Goal: Find specific page/section: Find specific page/section

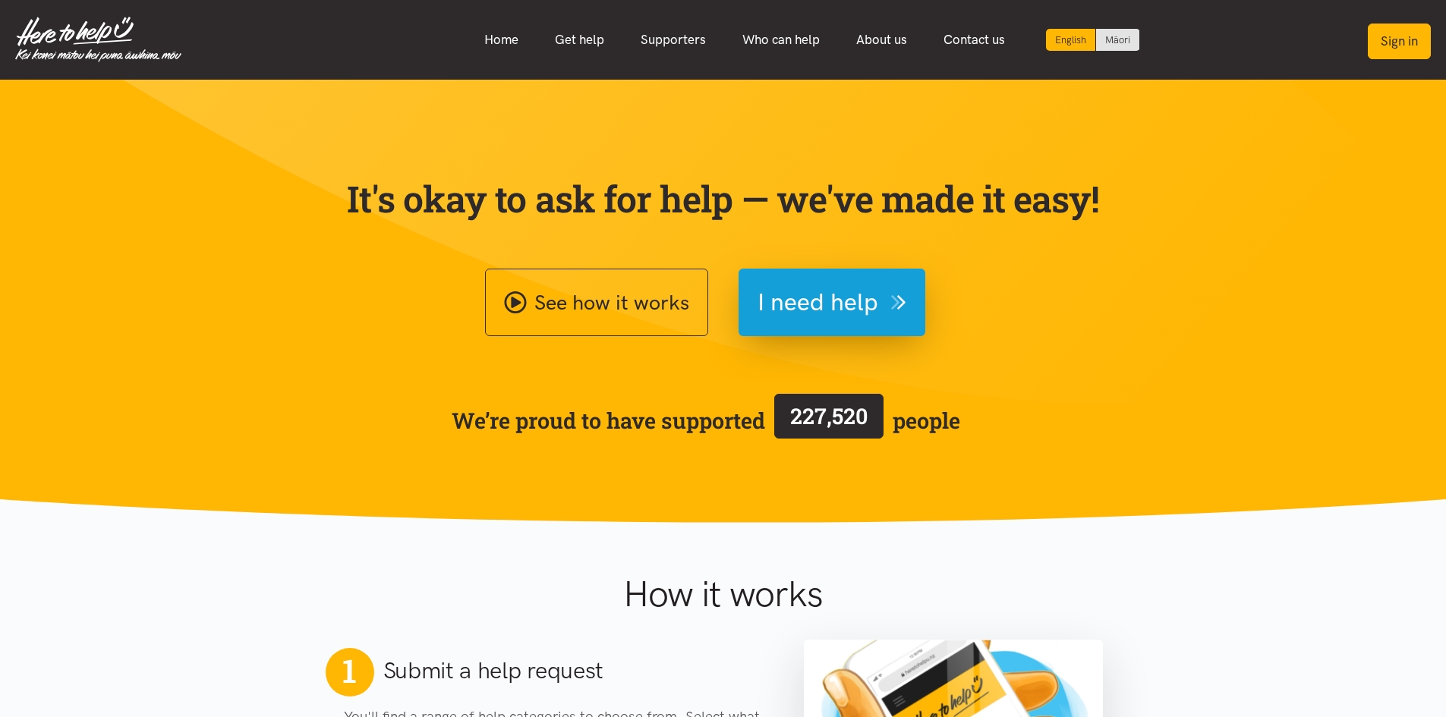
click at [1423, 33] on button "Sign in" at bounding box center [1399, 42] width 63 height 36
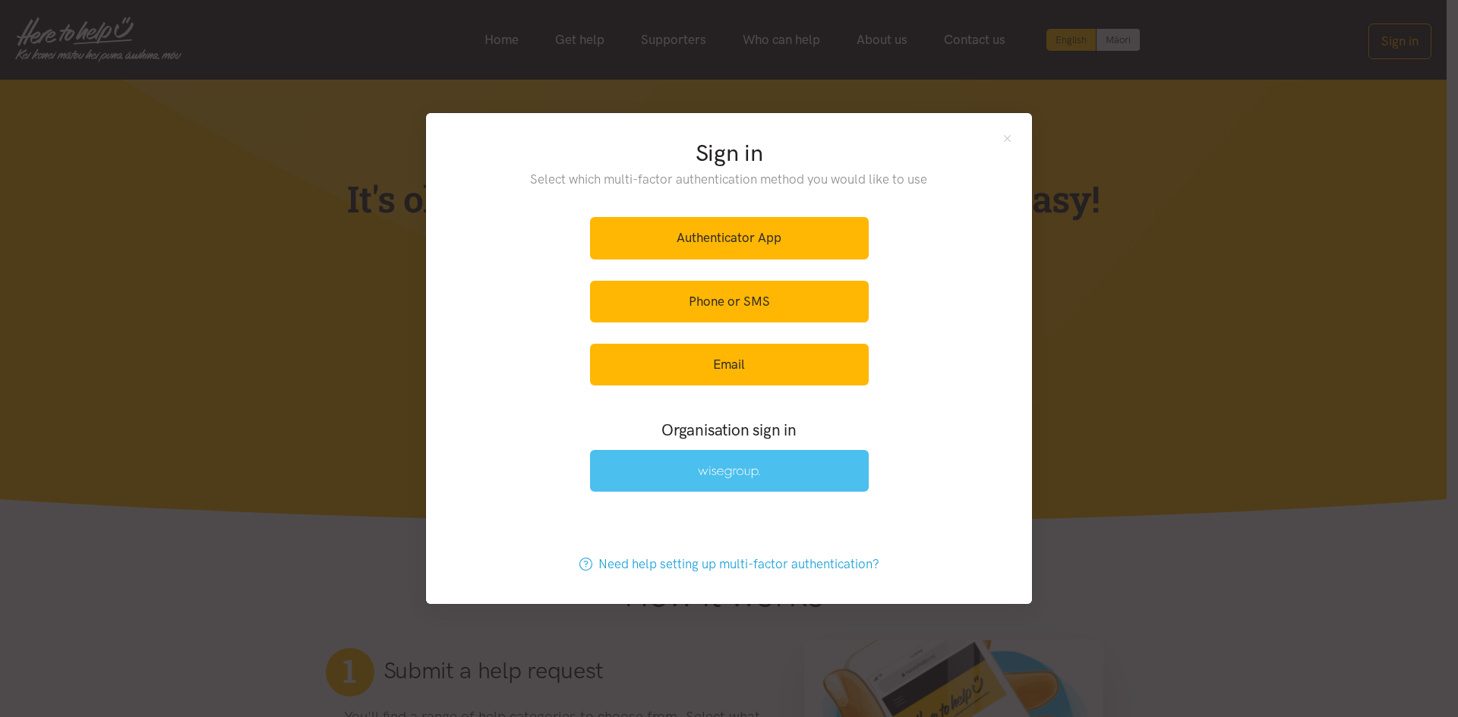
click at [787, 469] on link at bounding box center [729, 471] width 279 height 42
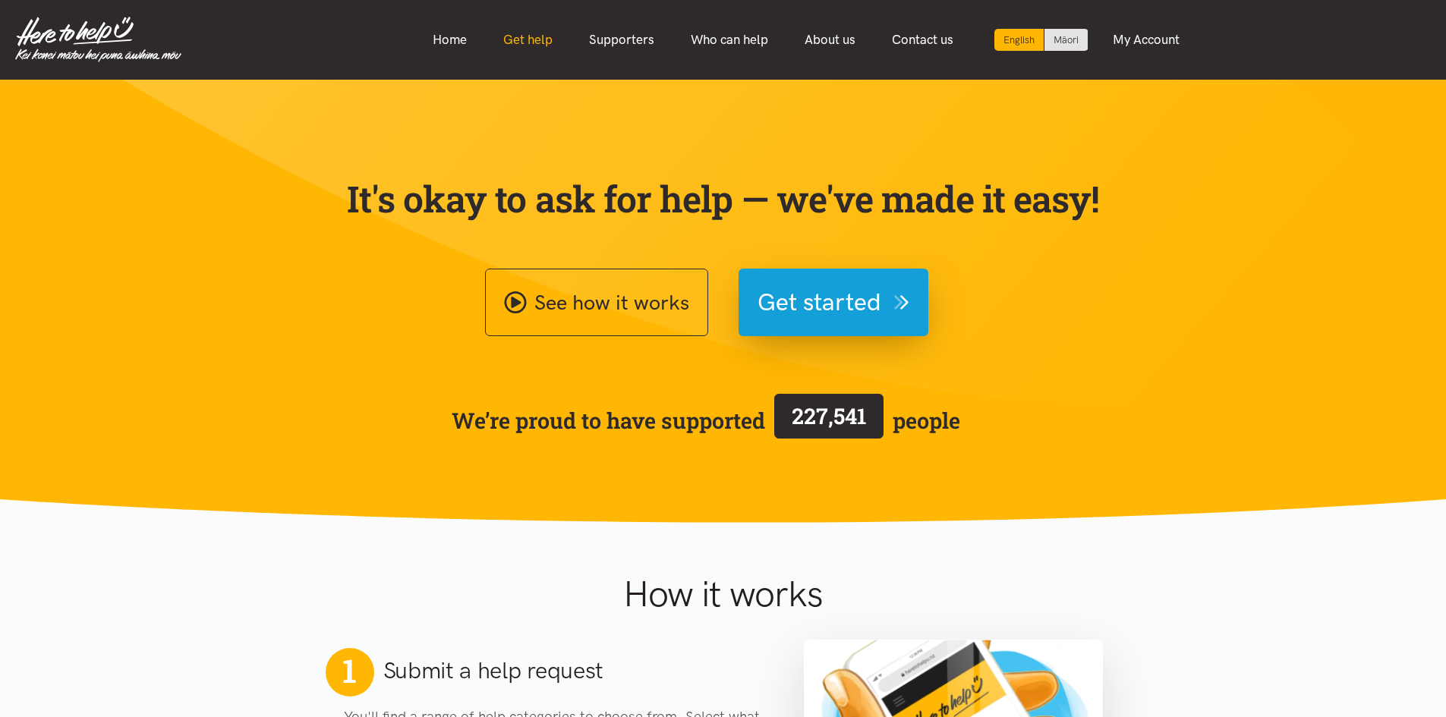
click at [506, 43] on link "Get help" at bounding box center [528, 40] width 86 height 33
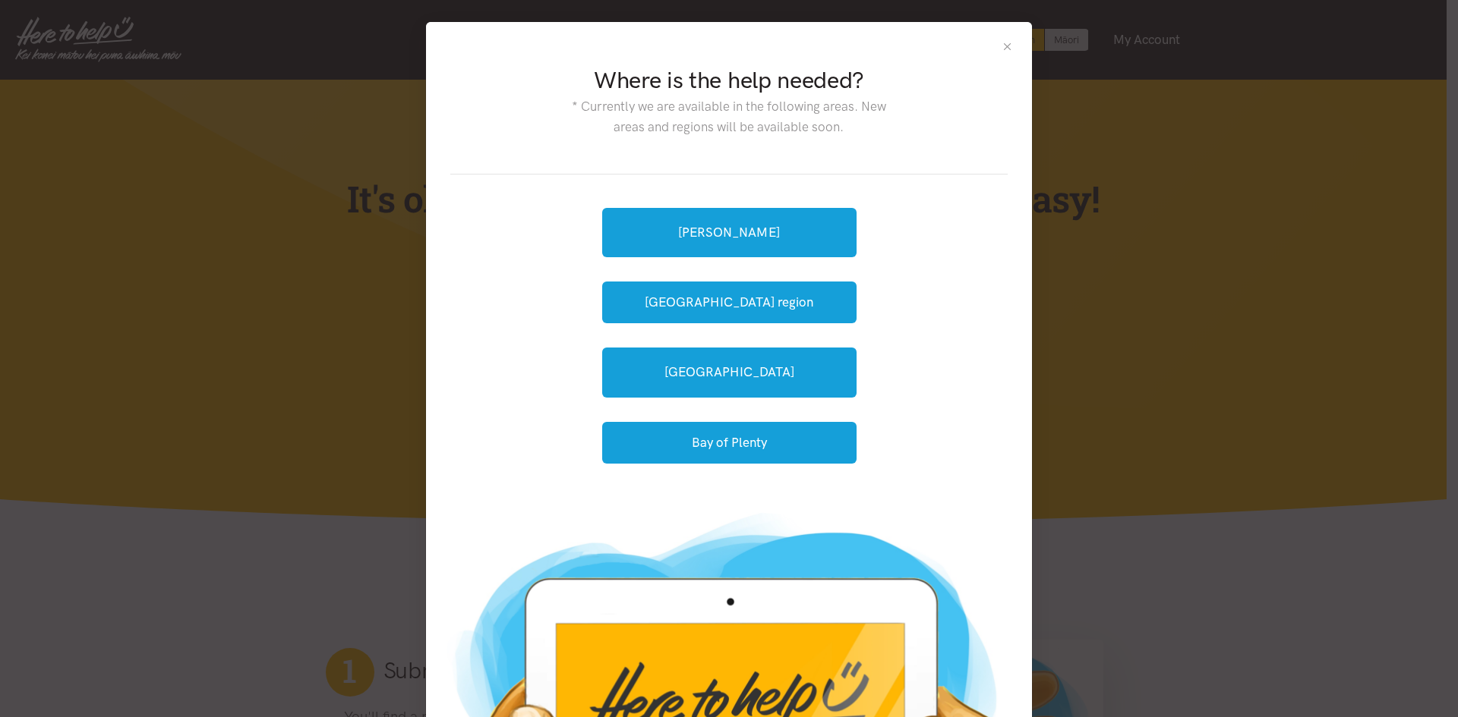
click at [1002, 50] on button "Close" at bounding box center [1007, 46] width 13 height 13
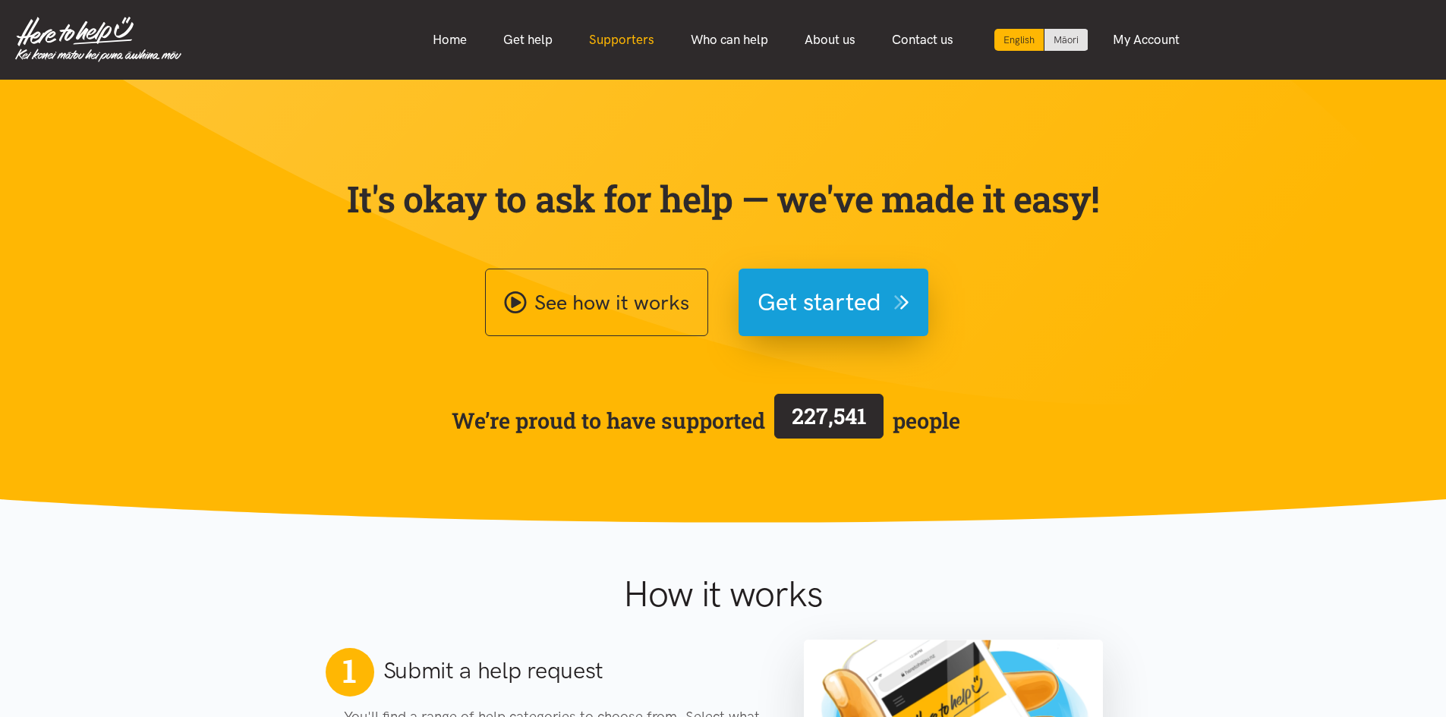
click at [611, 48] on link "Supporters" at bounding box center [622, 40] width 102 height 33
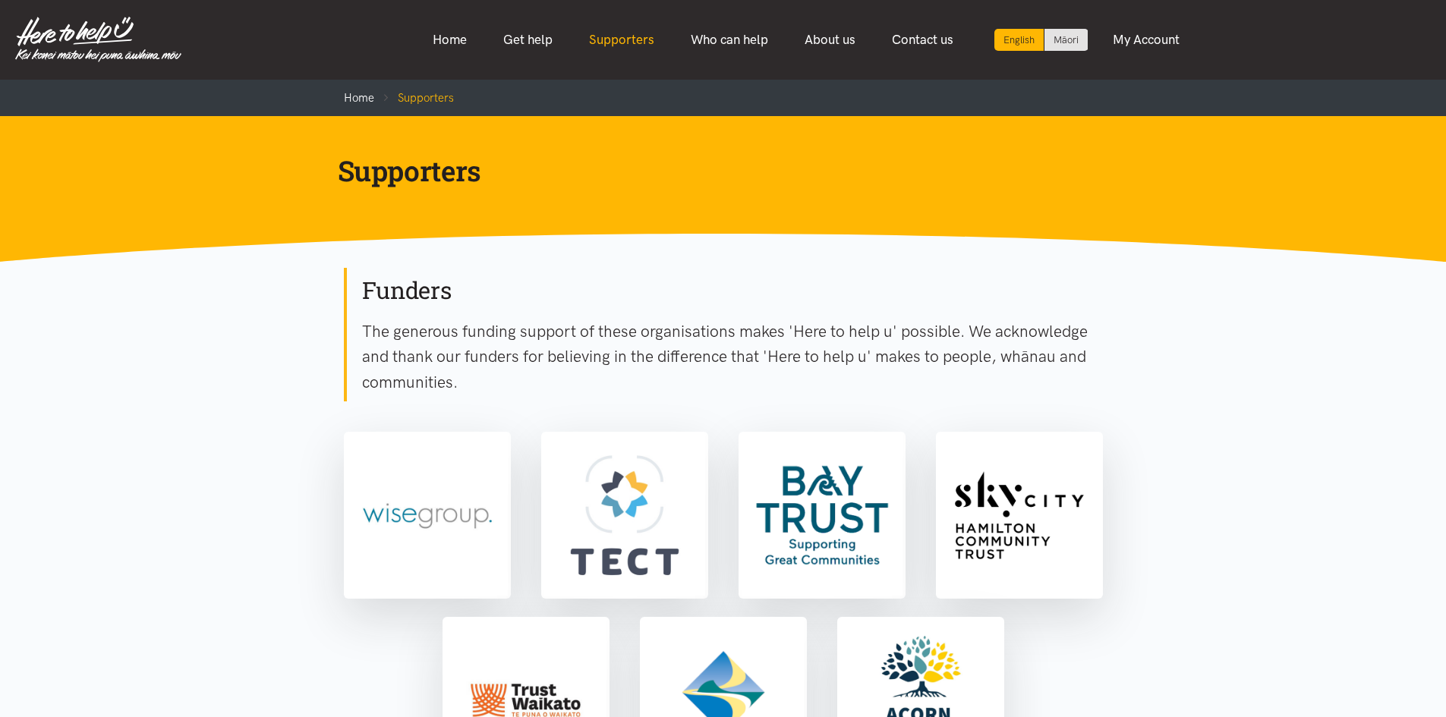
click at [636, 42] on link "Supporters" at bounding box center [622, 40] width 102 height 33
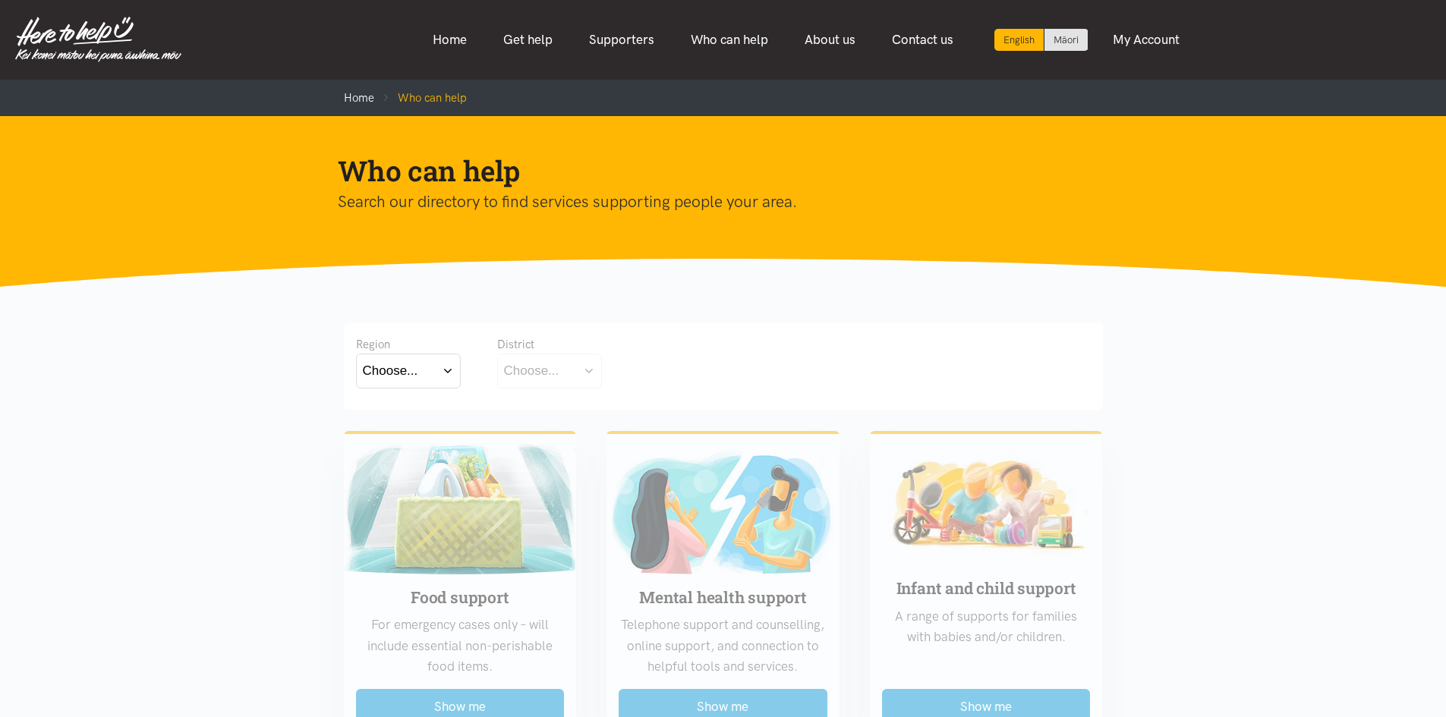
click at [424, 386] on button "Choose..." at bounding box center [408, 371] width 105 height 34
click at [392, 440] on label "Waikato" at bounding box center [408, 437] width 91 height 19
click at [0, 0] on input "Waikato" at bounding box center [0, 0] width 0 height 0
click at [607, 369] on button "Choose..." at bounding box center [573, 371] width 152 height 34
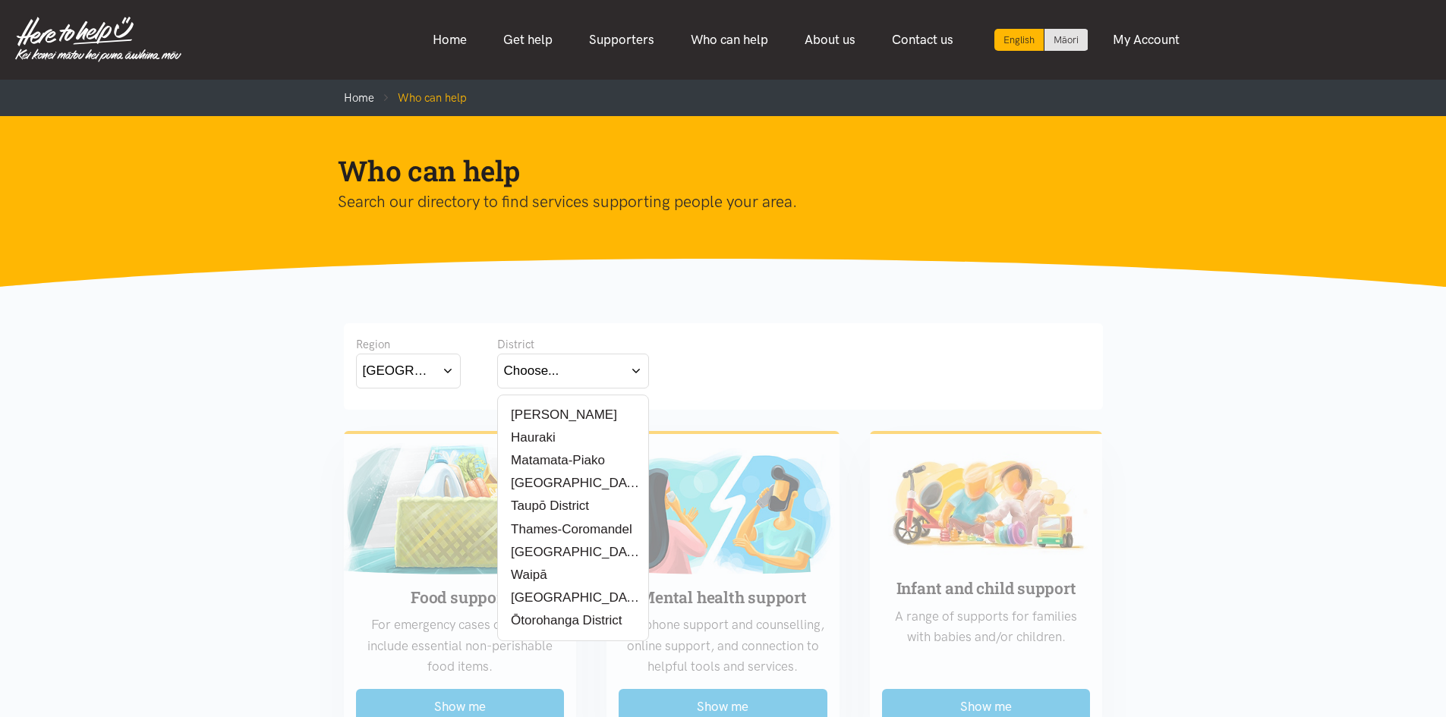
click at [526, 439] on label "Hauraki" at bounding box center [530, 437] width 52 height 19
click at [0, 0] on input "Hauraki" at bounding box center [0, 0] width 0 height 0
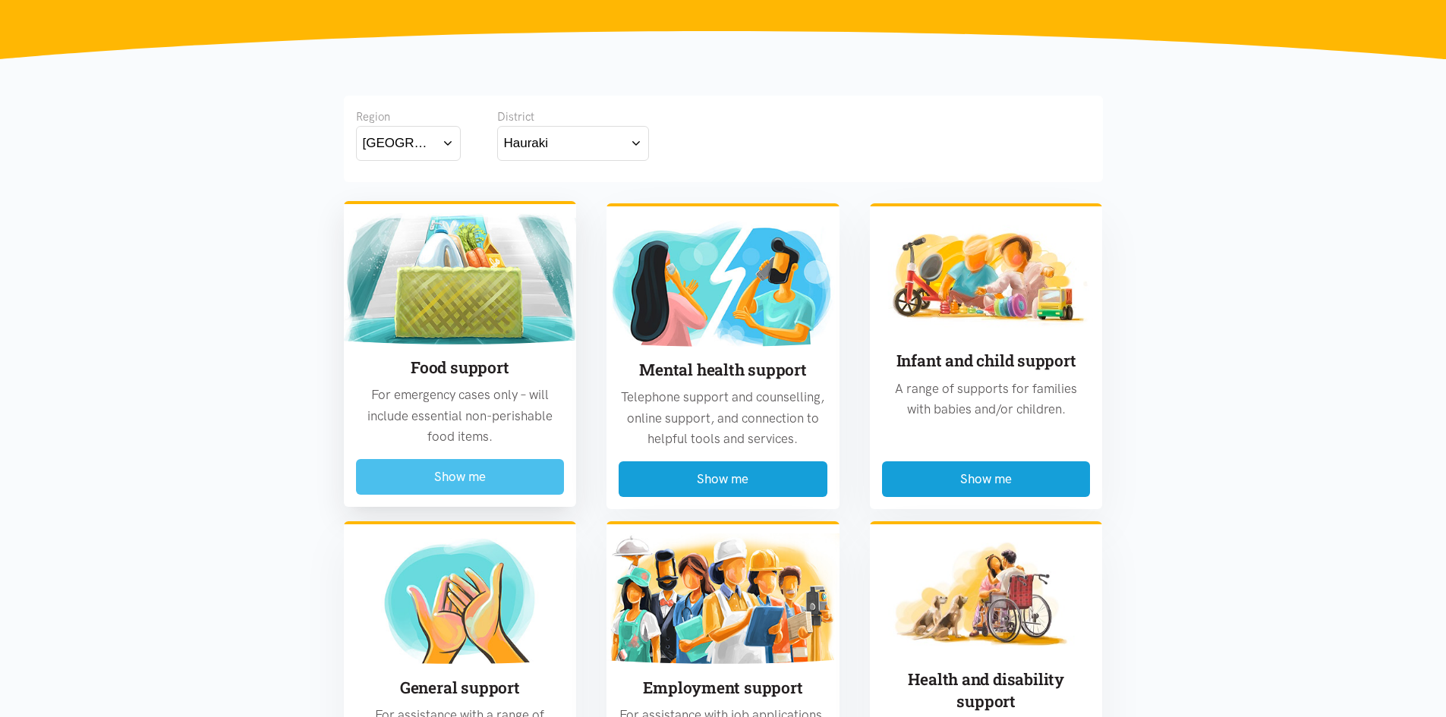
click at [457, 478] on button "Show me" at bounding box center [460, 477] width 209 height 36
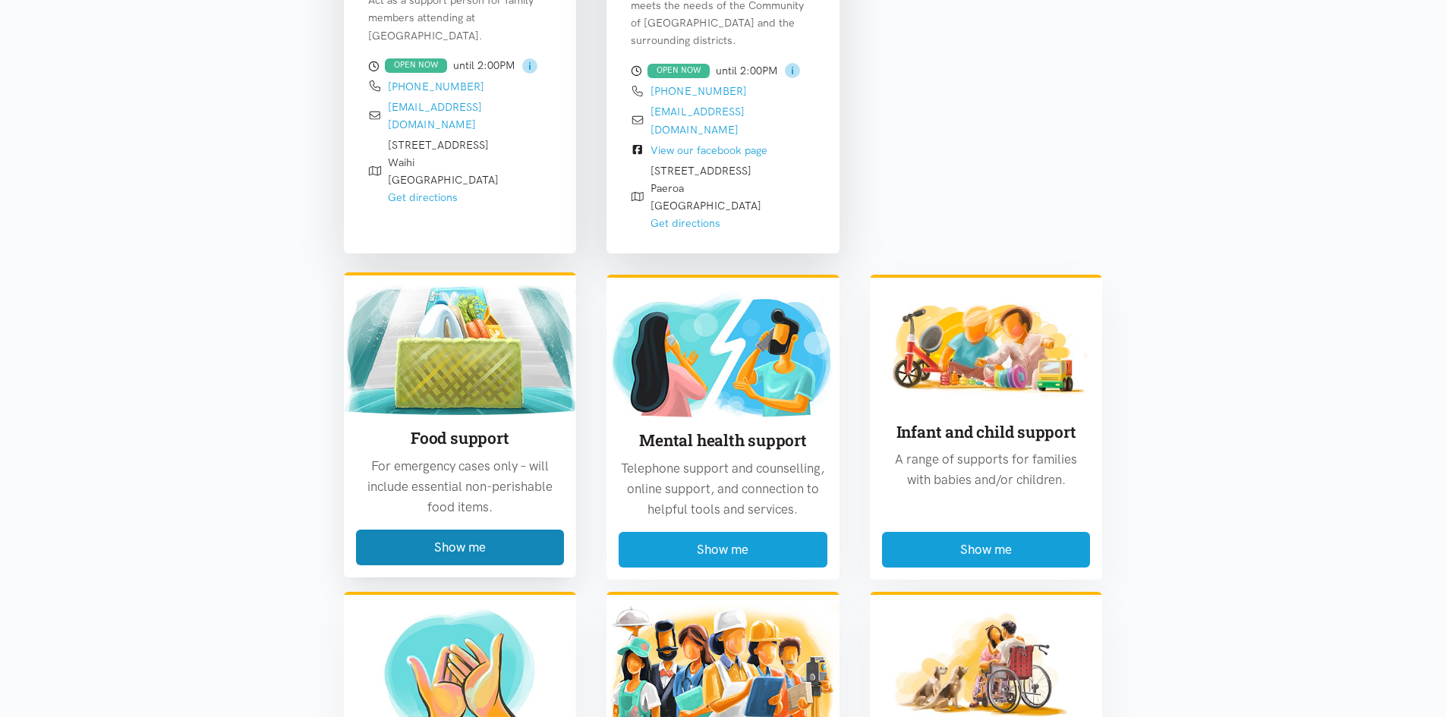
scroll to position [674, 0]
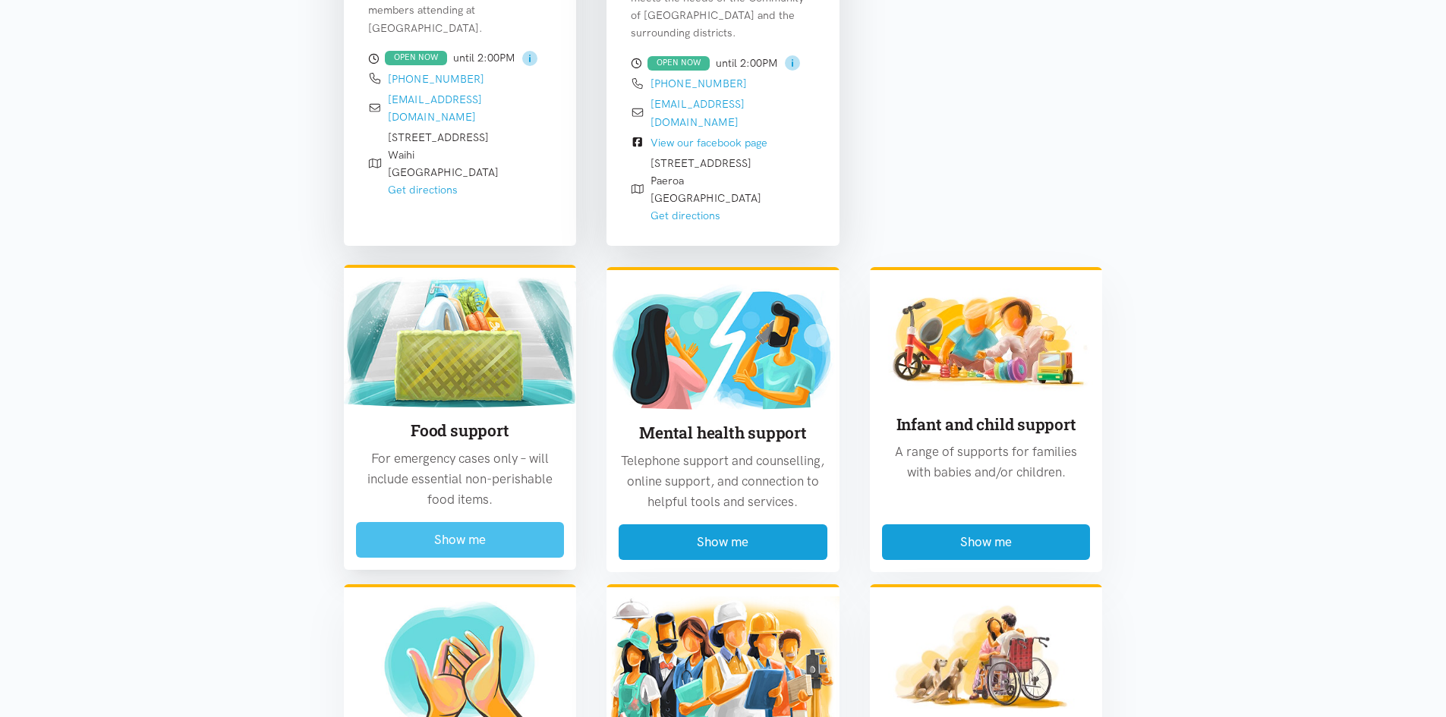
click at [460, 522] on button "Show me" at bounding box center [460, 540] width 209 height 36
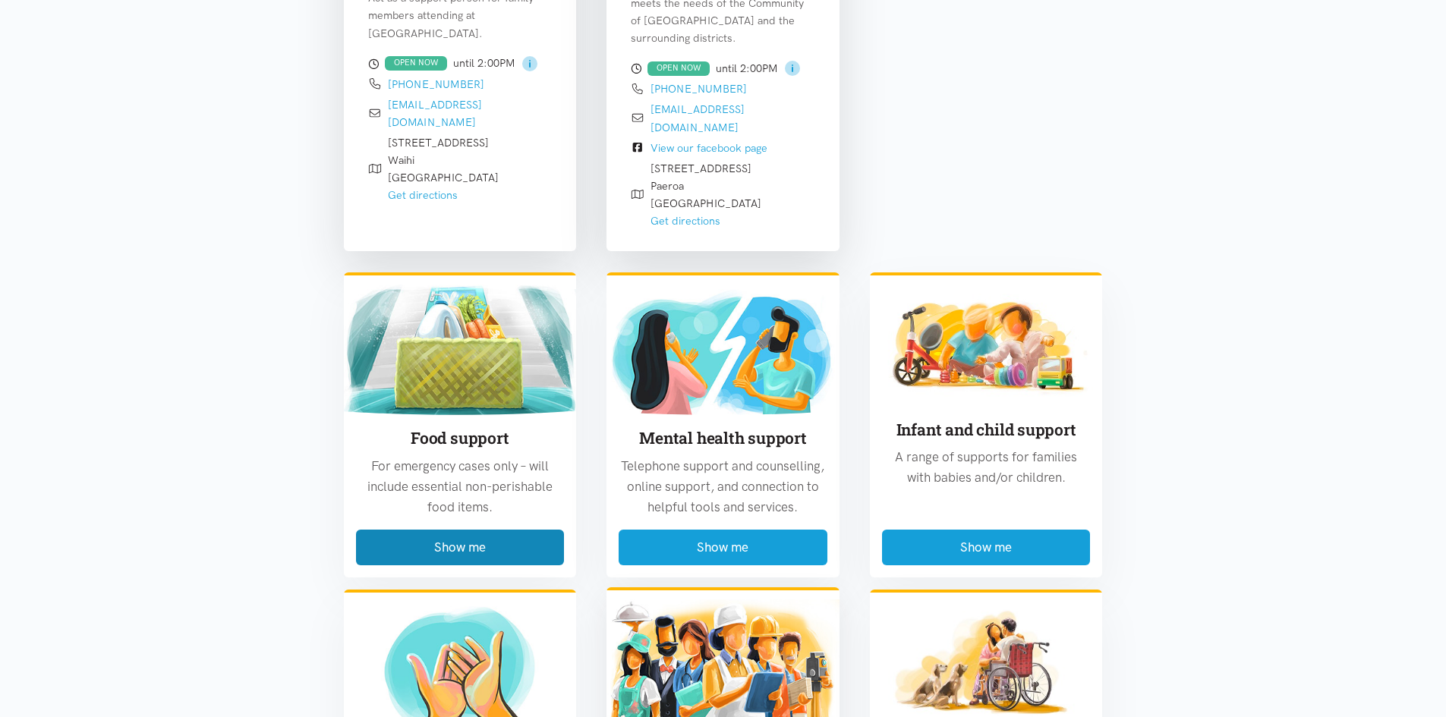
scroll to position [750, 0]
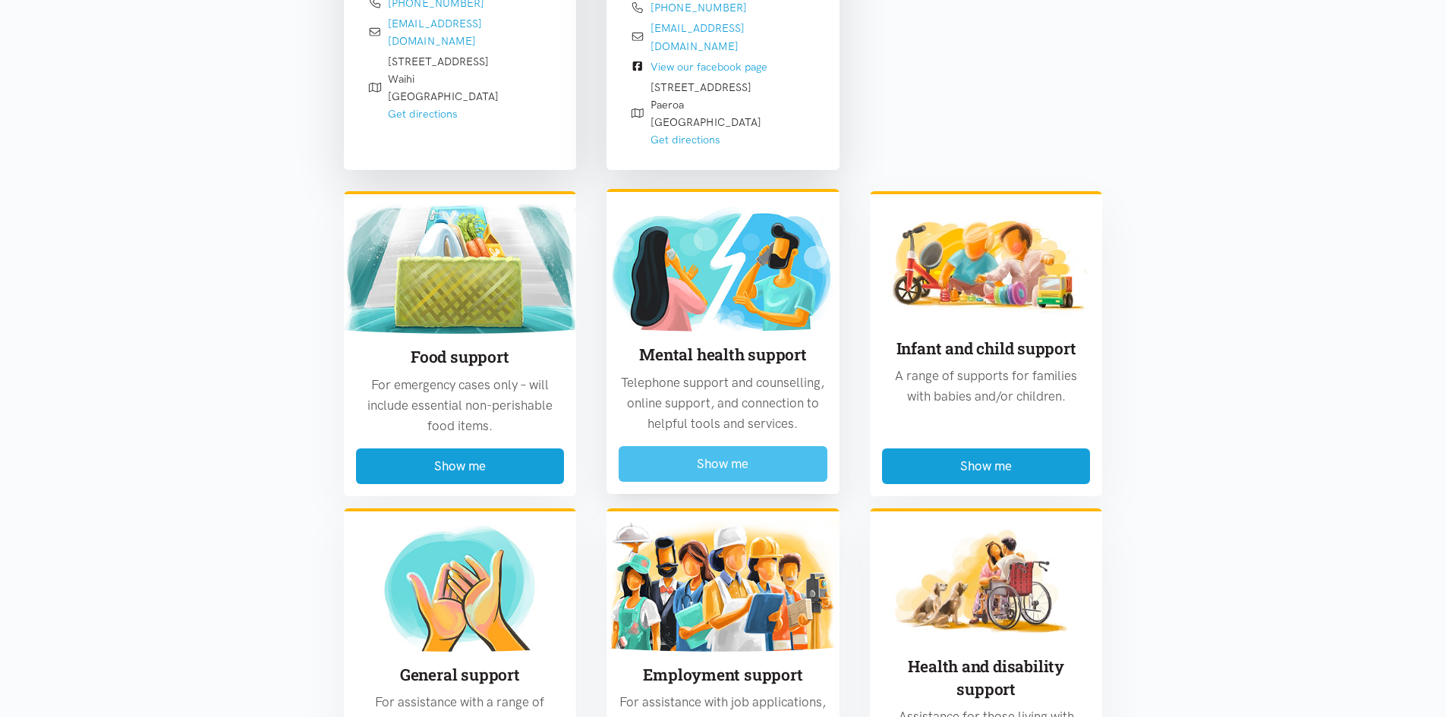
click at [734, 446] on button "Show me" at bounding box center [723, 464] width 209 height 36
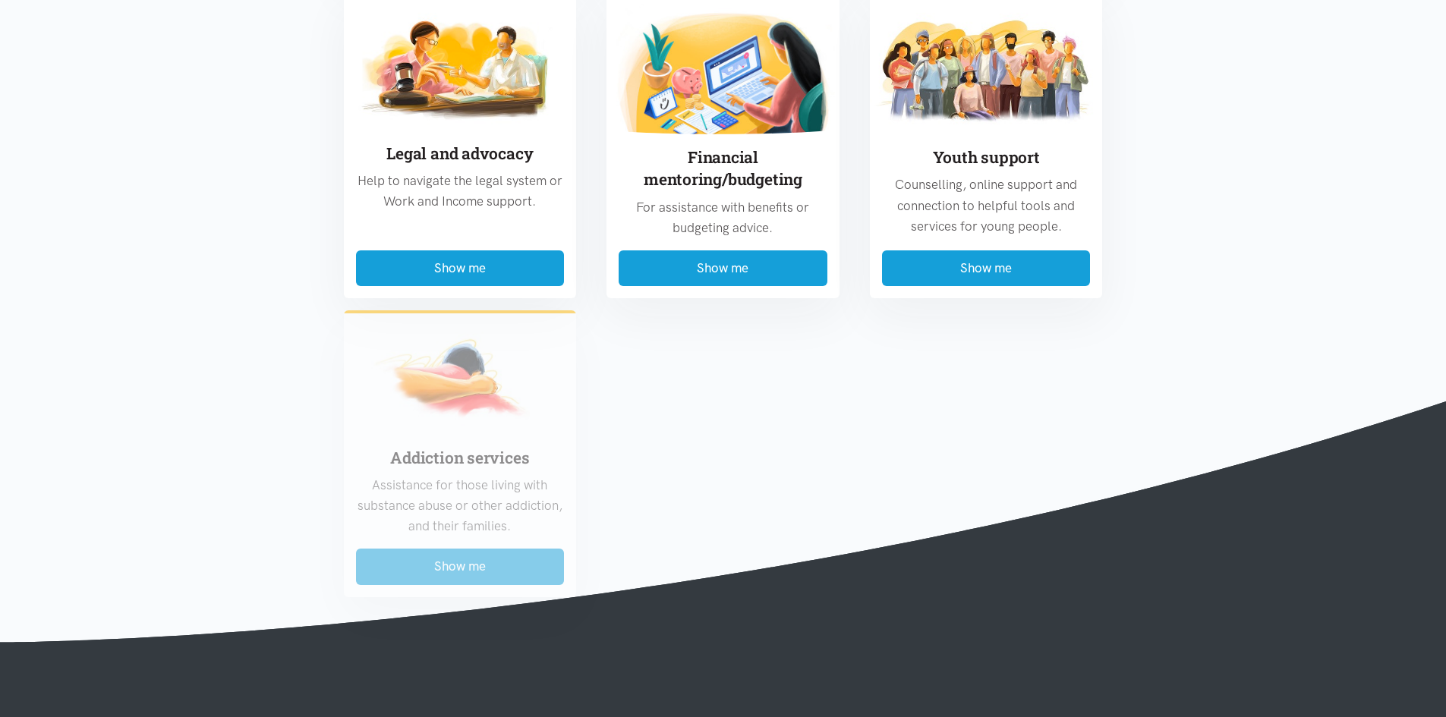
scroll to position [2189, 0]
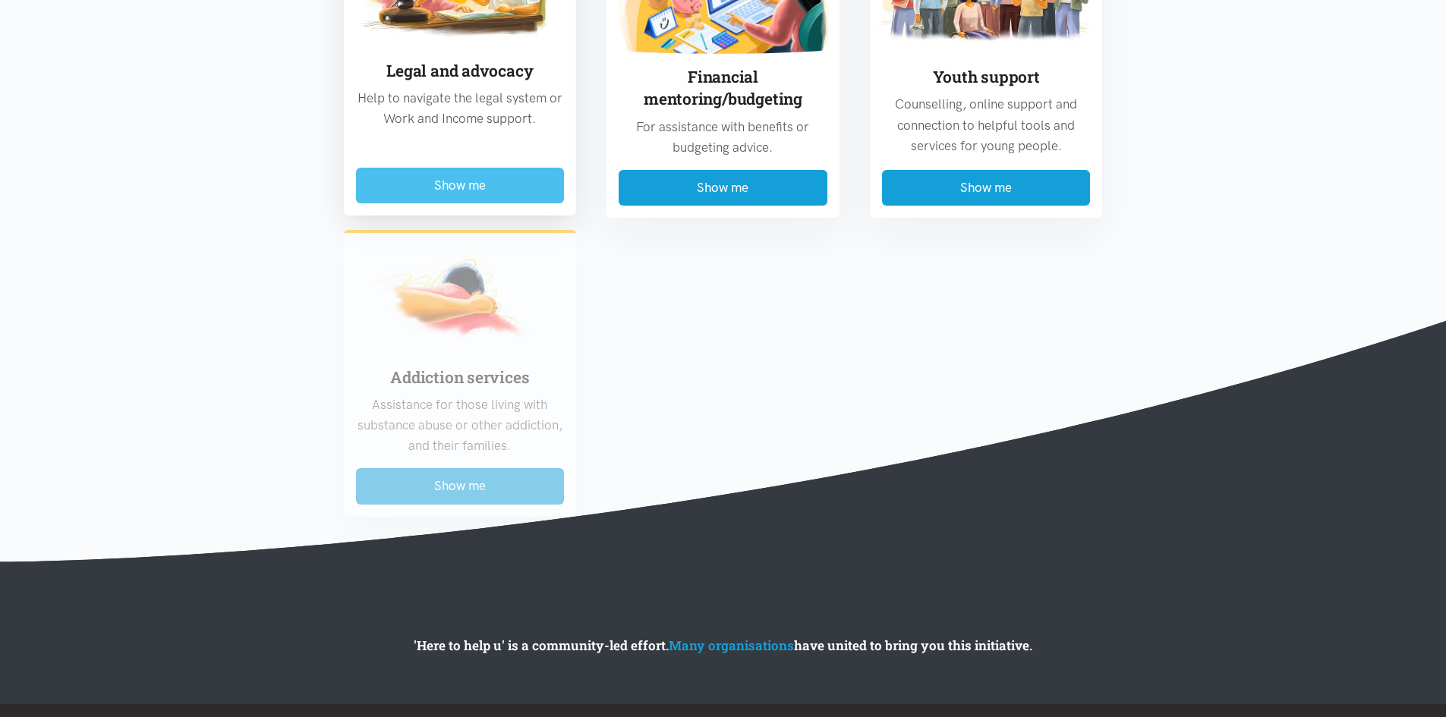
click at [489, 168] on button "Show me" at bounding box center [460, 186] width 209 height 36
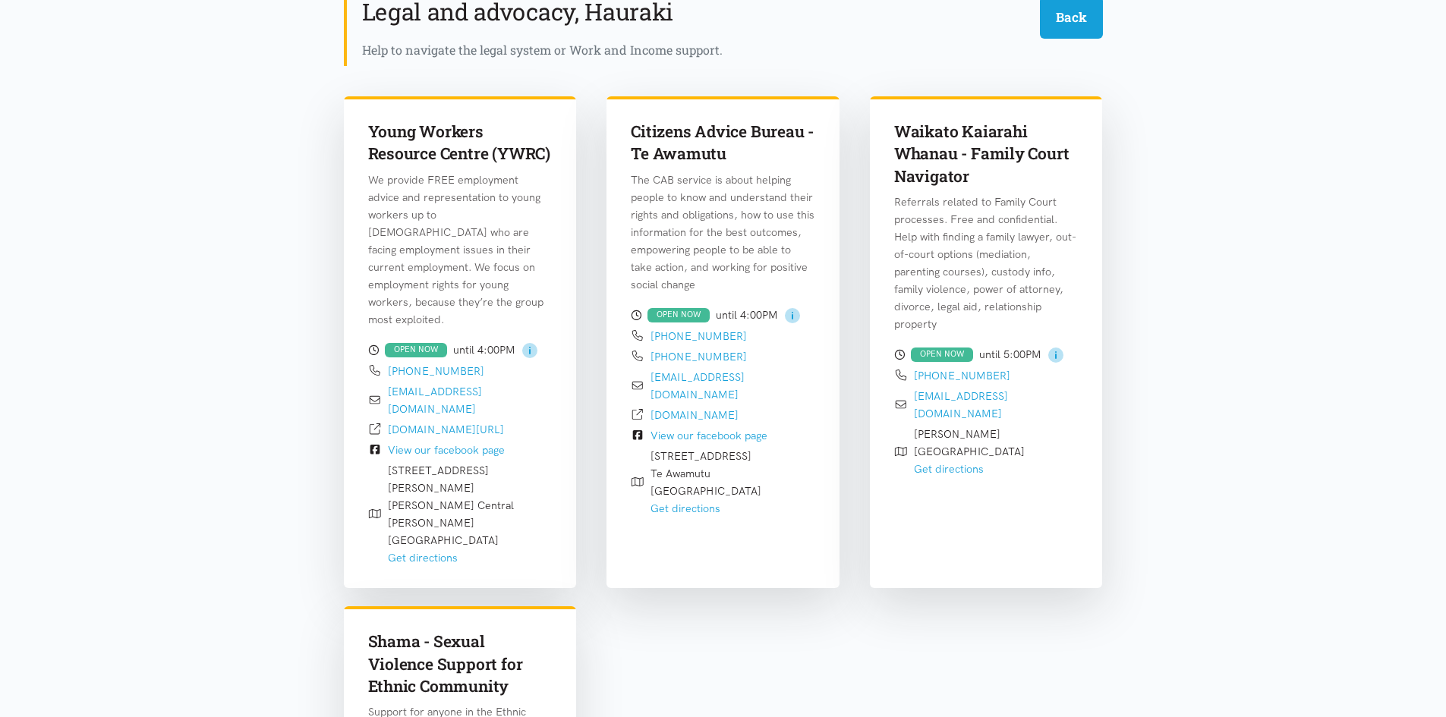
scroll to position [446, 0]
